Goal: Find specific page/section: Find specific page/section

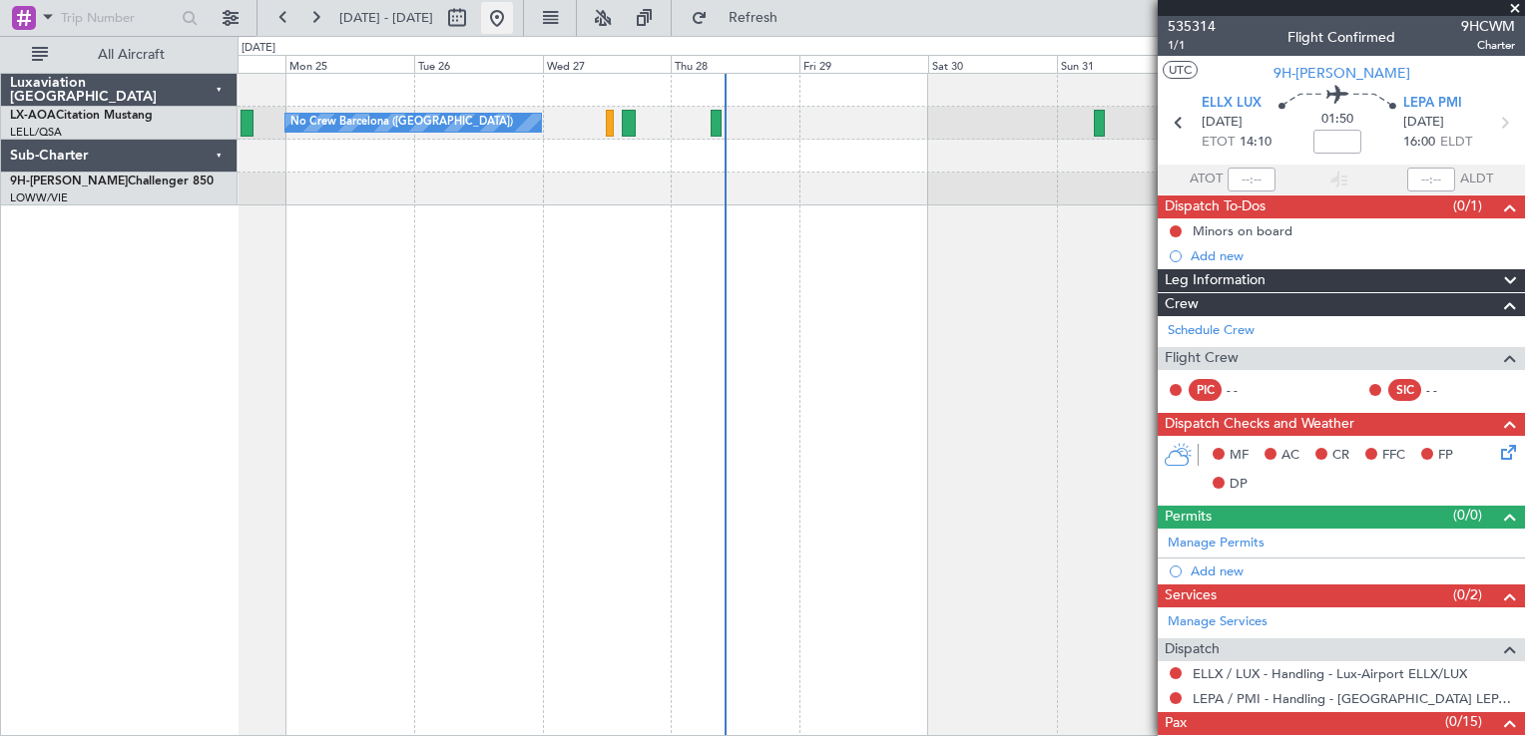
click at [513, 14] on button at bounding box center [497, 18] width 32 height 32
